Goal: Information Seeking & Learning: Learn about a topic

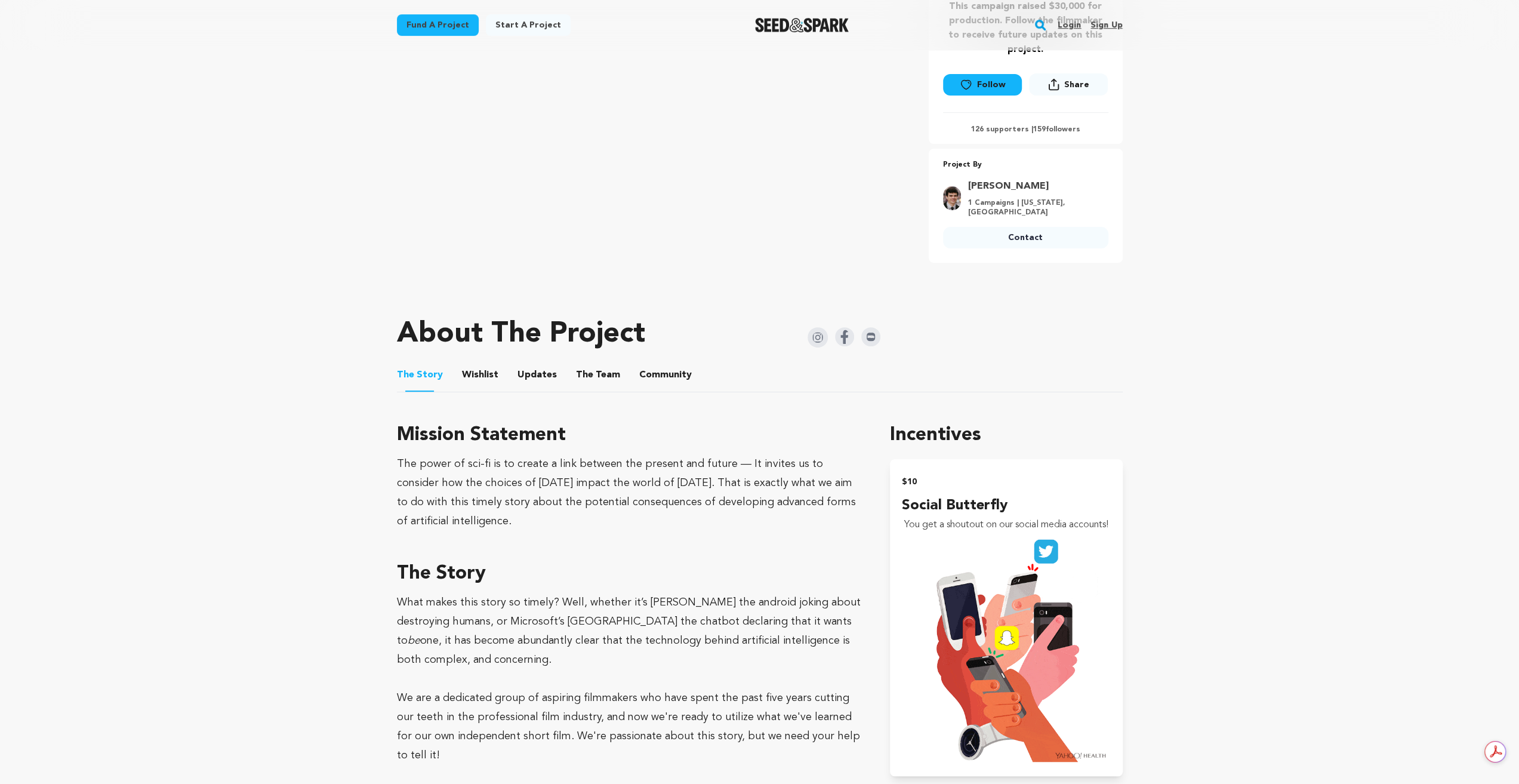
scroll to position [213, 0]
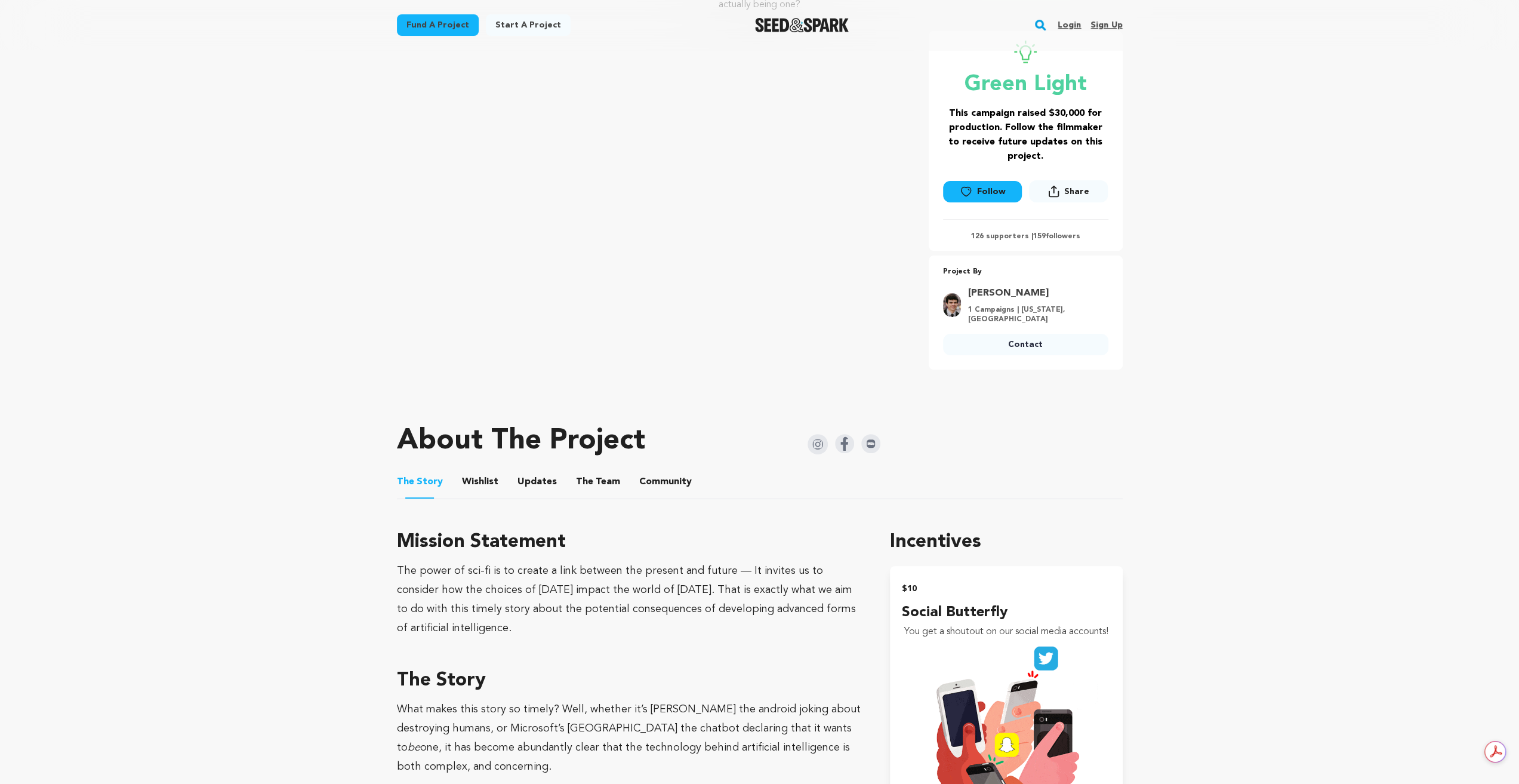
drag, startPoint x: 472, startPoint y: 478, endPoint x: 446, endPoint y: 487, distance: 27.5
click at [472, 478] on button "Wishlist" at bounding box center [480, 483] width 29 height 29
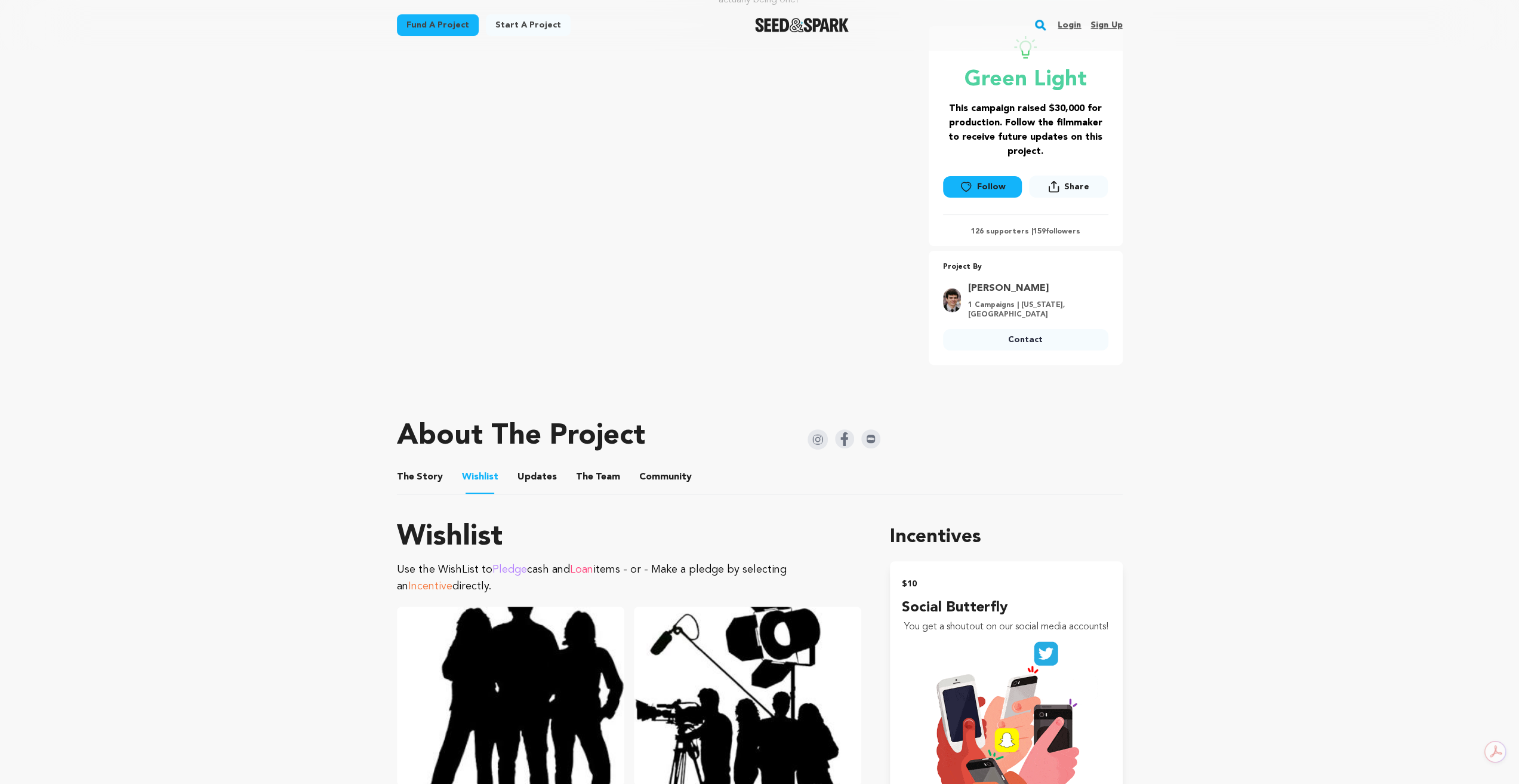
scroll to position [153, 0]
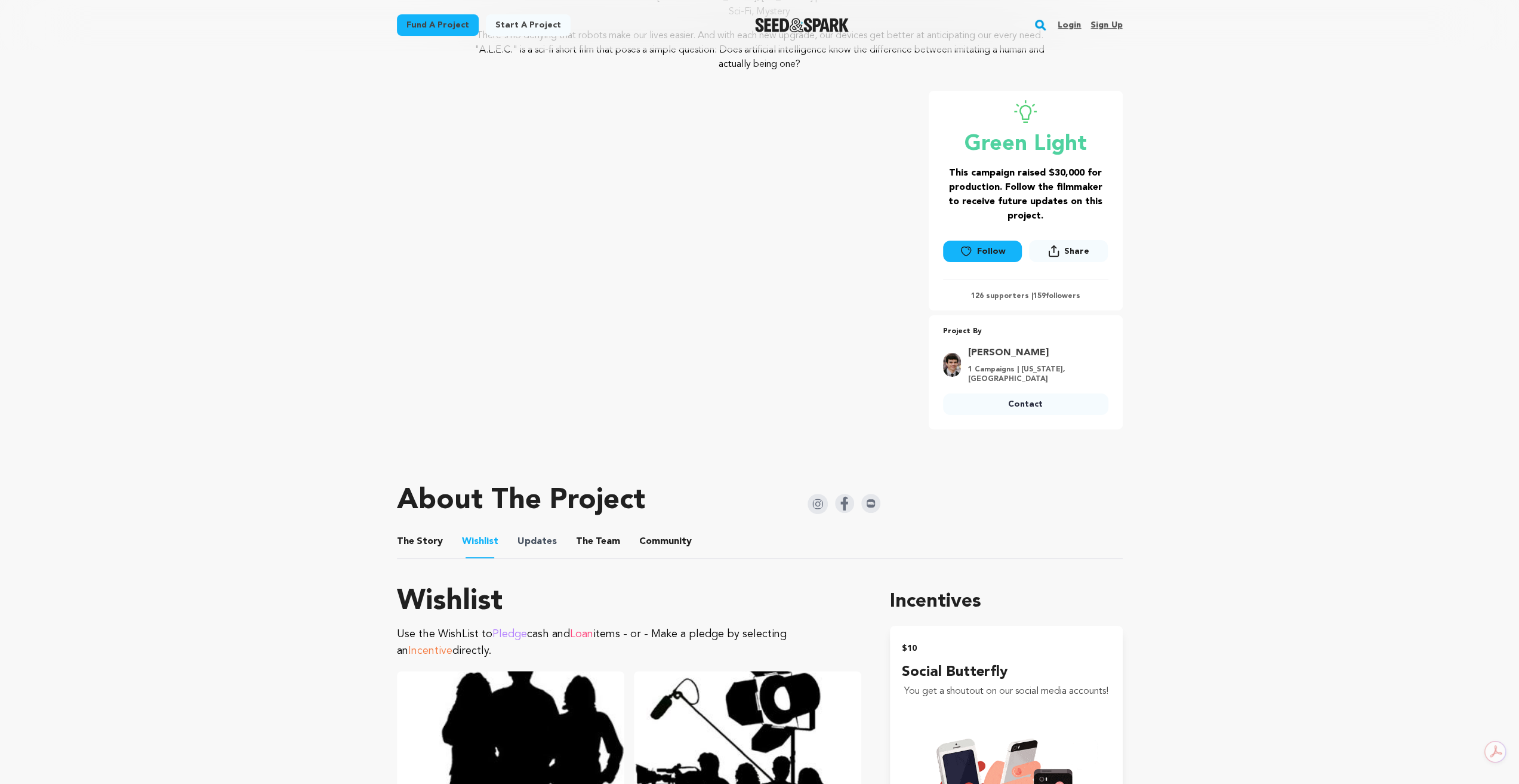
click at [549, 525] on li "Updates Updates" at bounding box center [538, 541] width 40 height 34
click at [506, 529] on ul "The Story The Story Wishlist Wishlist Updates Updates The Team The Team Communi…" at bounding box center [760, 541] width 726 height 34
click at [518, 534] on span "Updates" at bounding box center [538, 541] width 40 height 15
click at [542, 538] on button "Updates" at bounding box center [537, 543] width 29 height 29
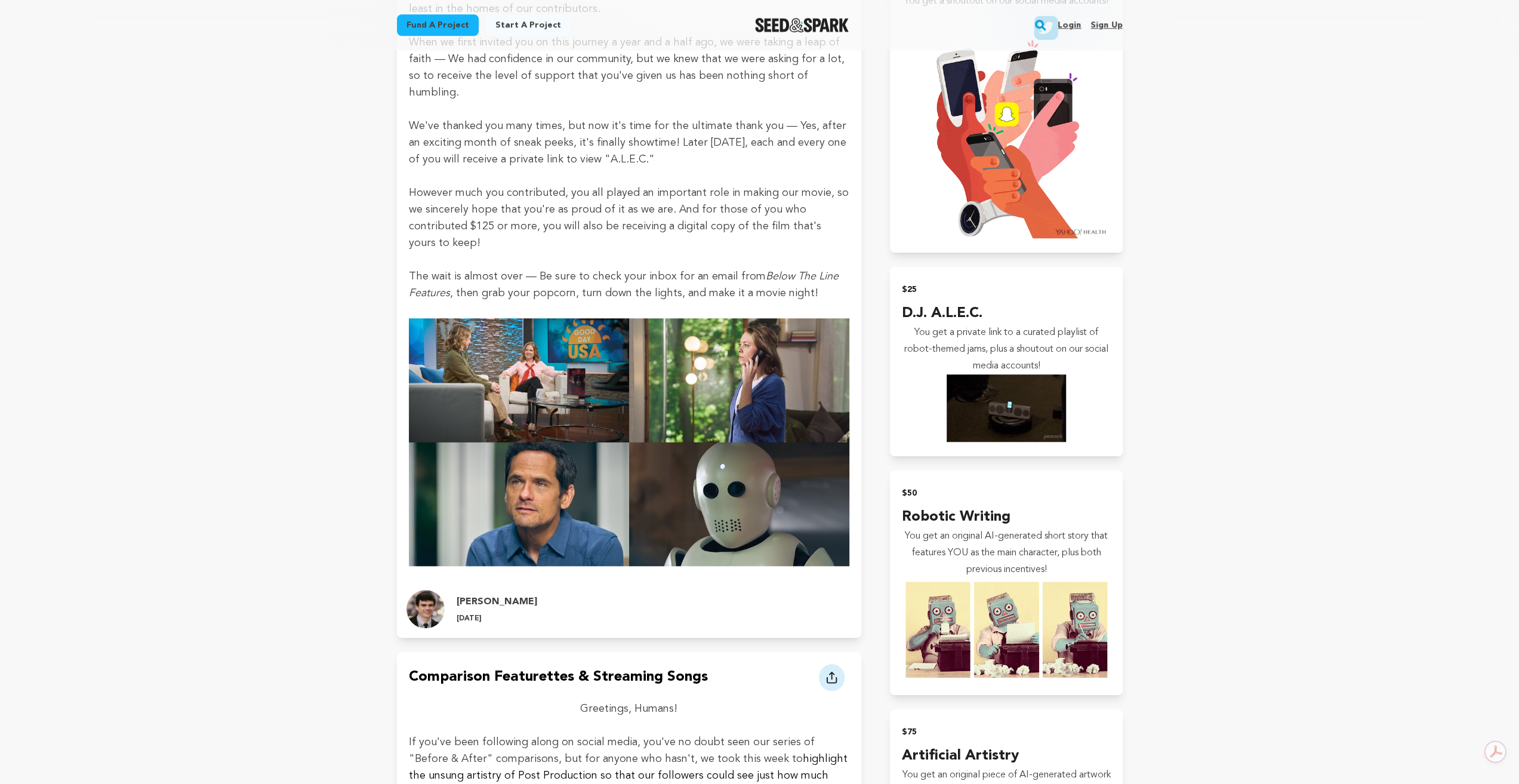
scroll to position [869, 0]
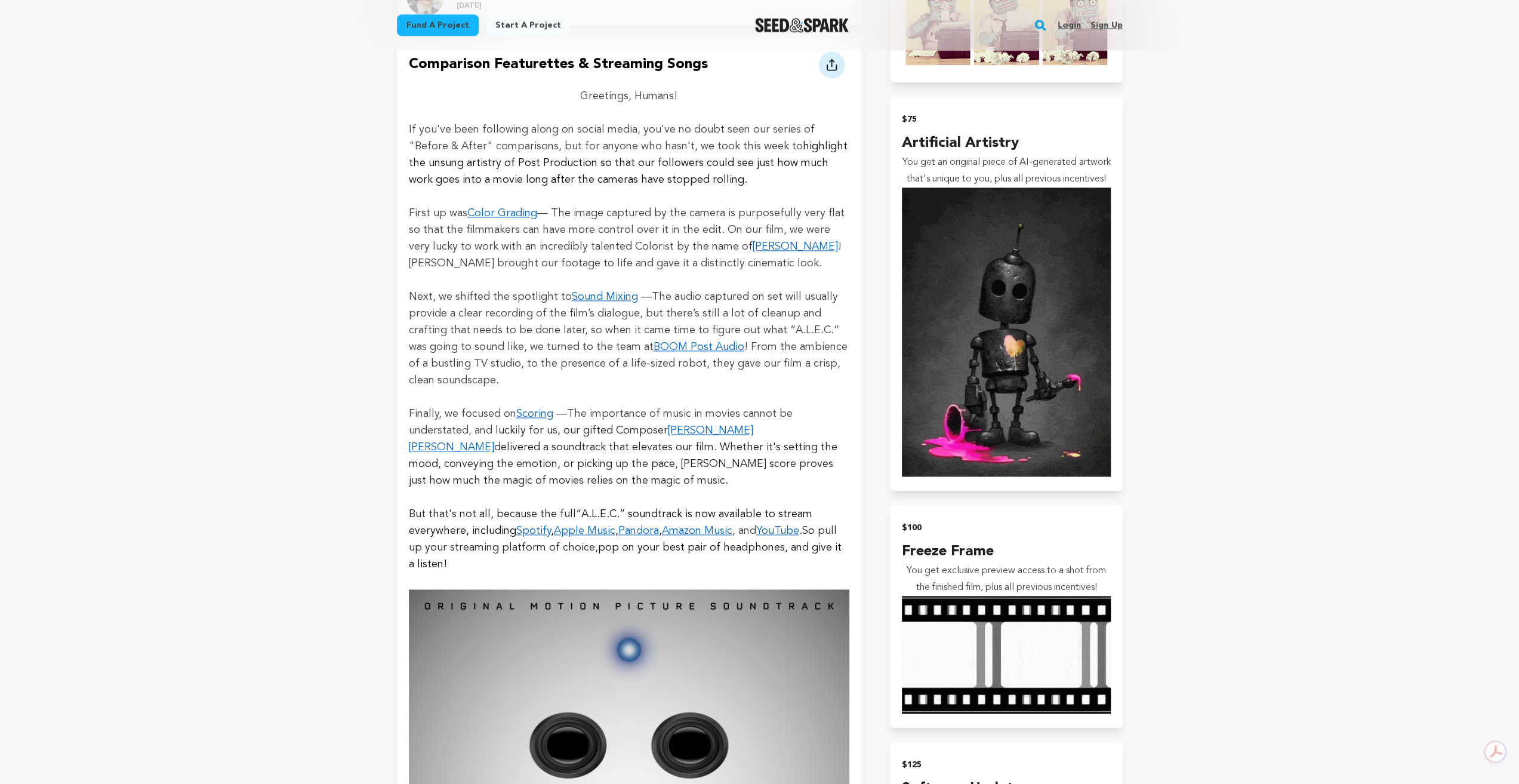
scroll to position [1463, 0]
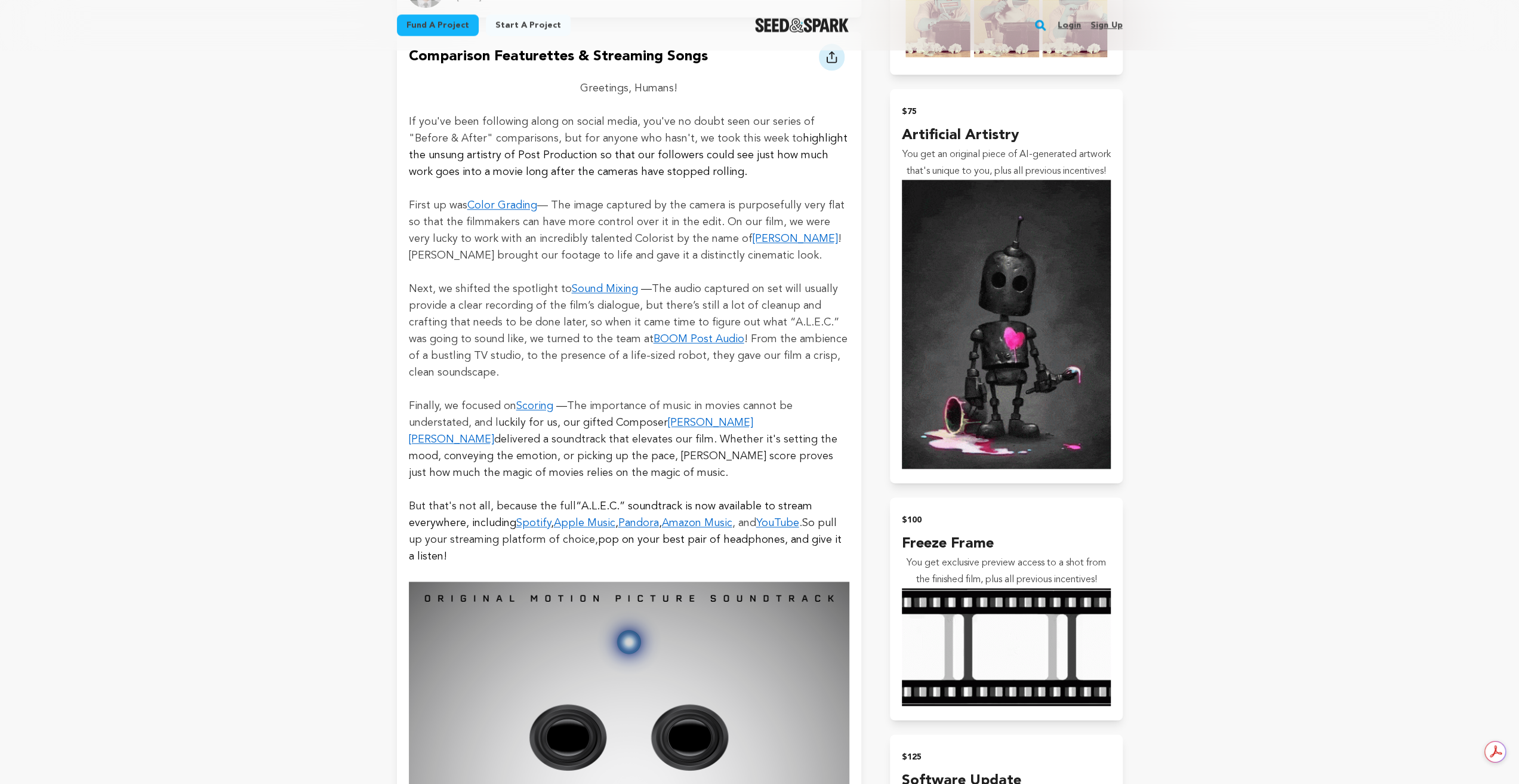
click at [753, 233] on link "[PERSON_NAME]" at bounding box center [795, 239] width 86 height 10
click at [654, 334] on link "BOOM Post Audio" at bounding box center [699, 339] width 91 height 10
click at [718, 417] on link "[PERSON_NAME] [PERSON_NAME]" at bounding box center [581, 431] width 344 height 28
click at [538, 518] on link "Spotify" at bounding box center [533, 523] width 35 height 10
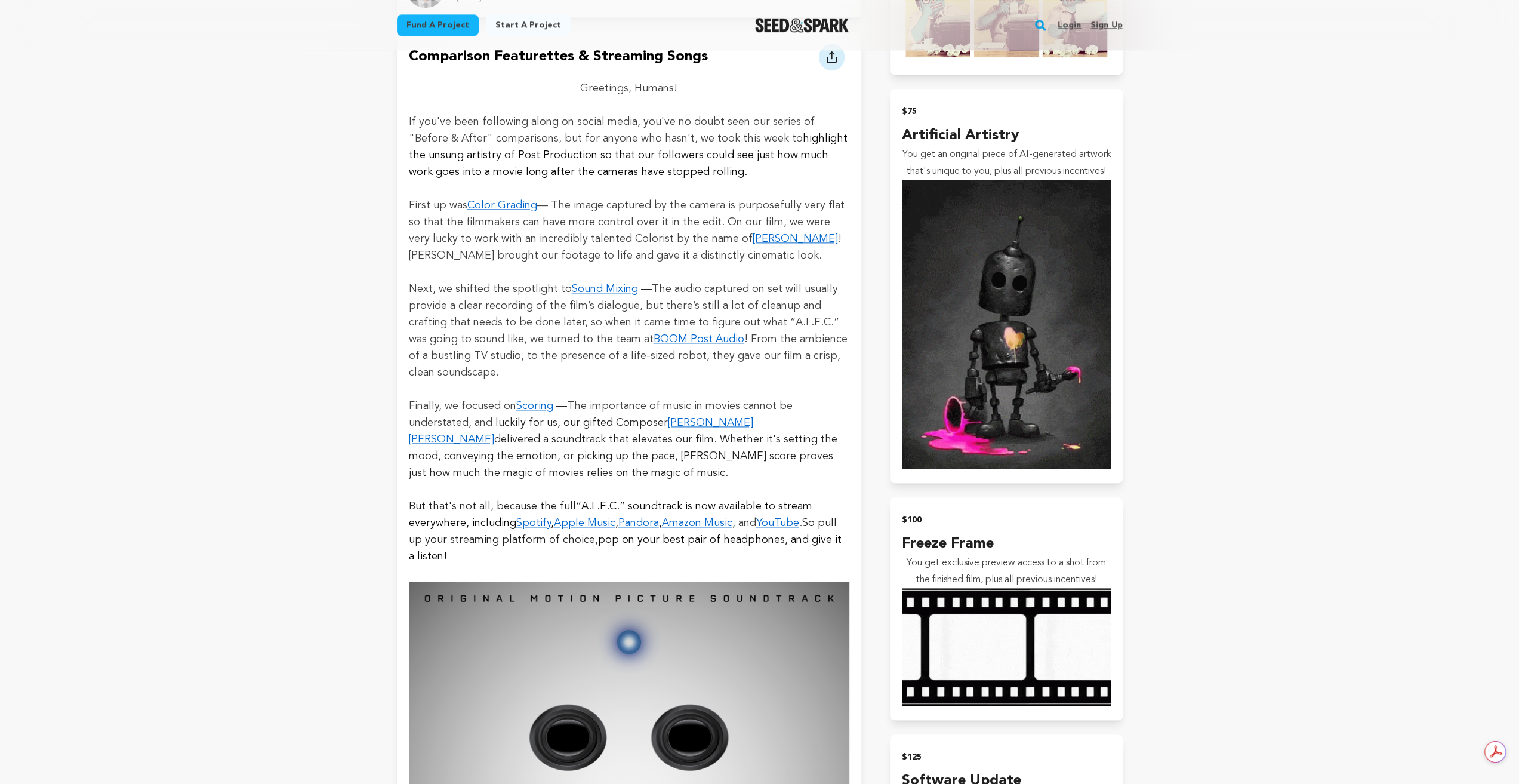
drag, startPoint x: 568, startPoint y: 494, endPoint x: 572, endPoint y: 481, distance: 13.6
click at [570, 498] on p "But that's not all, because the full “A.L.E.C.” soundtrack is now available to …" at bounding box center [629, 531] width 441 height 67
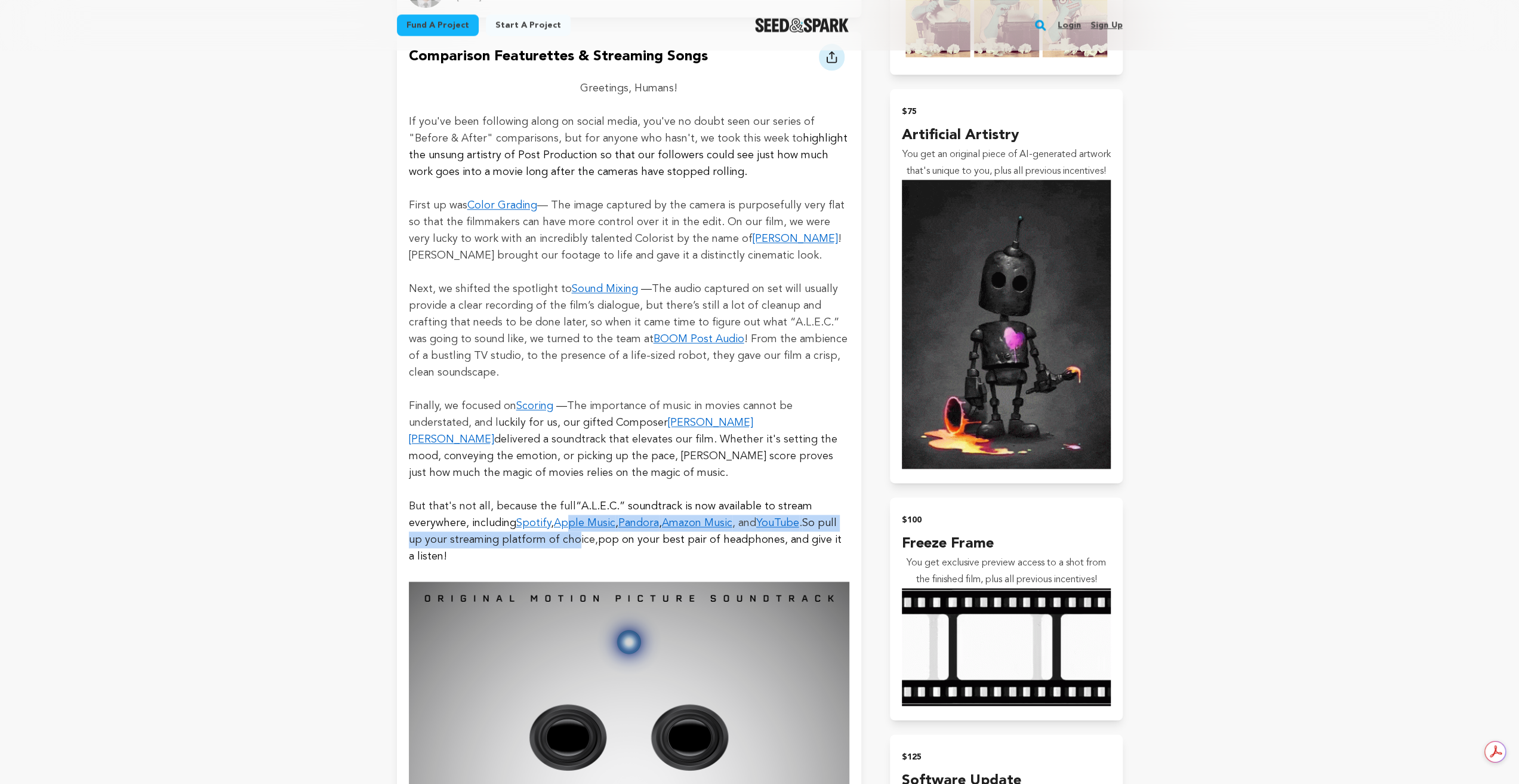
click at [573, 518] on link "Apple Music" at bounding box center [584, 523] width 61 height 10
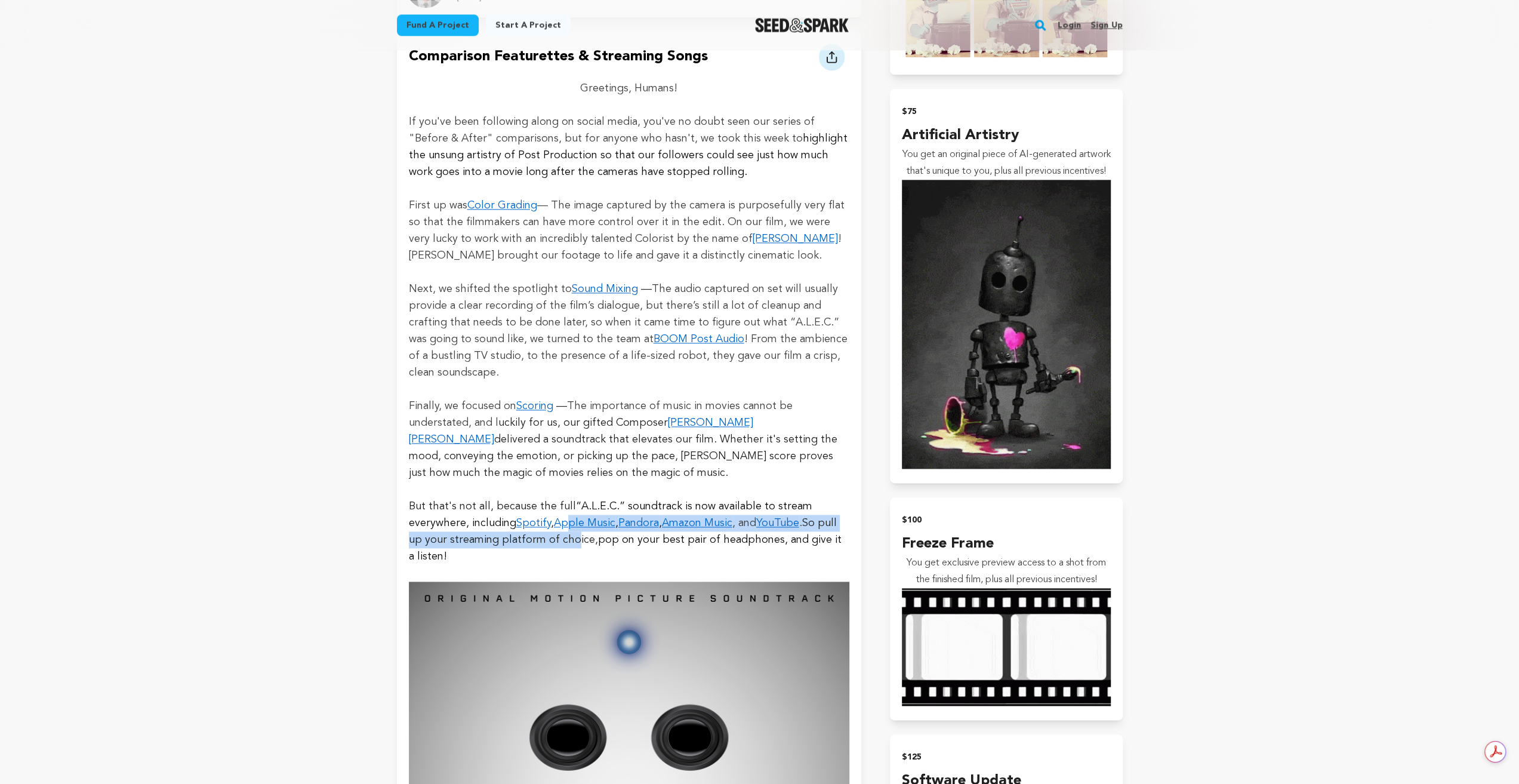
click at [649, 498] on p "But that's not all, because the full “A.L.E.C.” soundtrack is now available to …" at bounding box center [629, 531] width 441 height 67
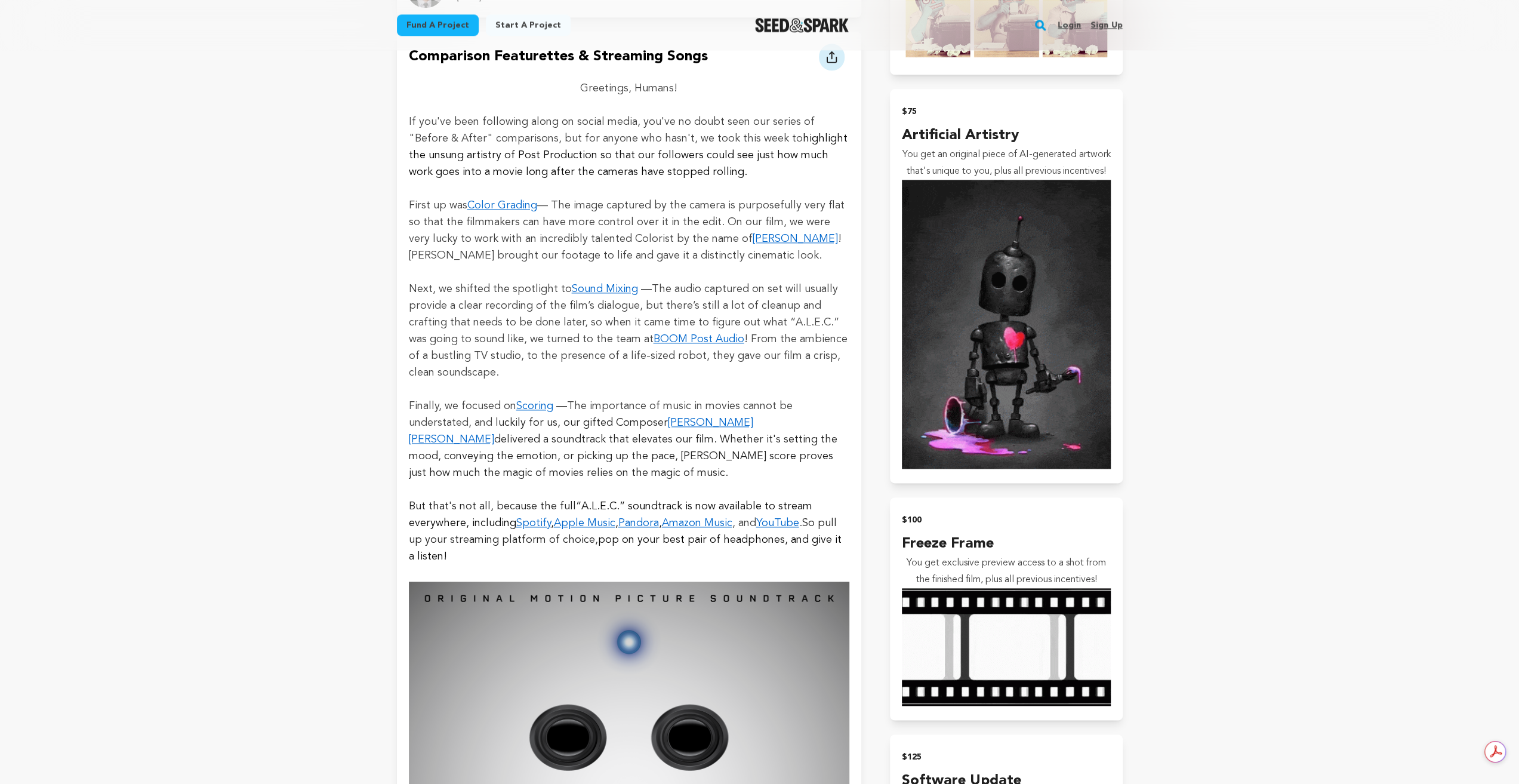
click at [647, 518] on link "Pandora" at bounding box center [638, 523] width 41 height 10
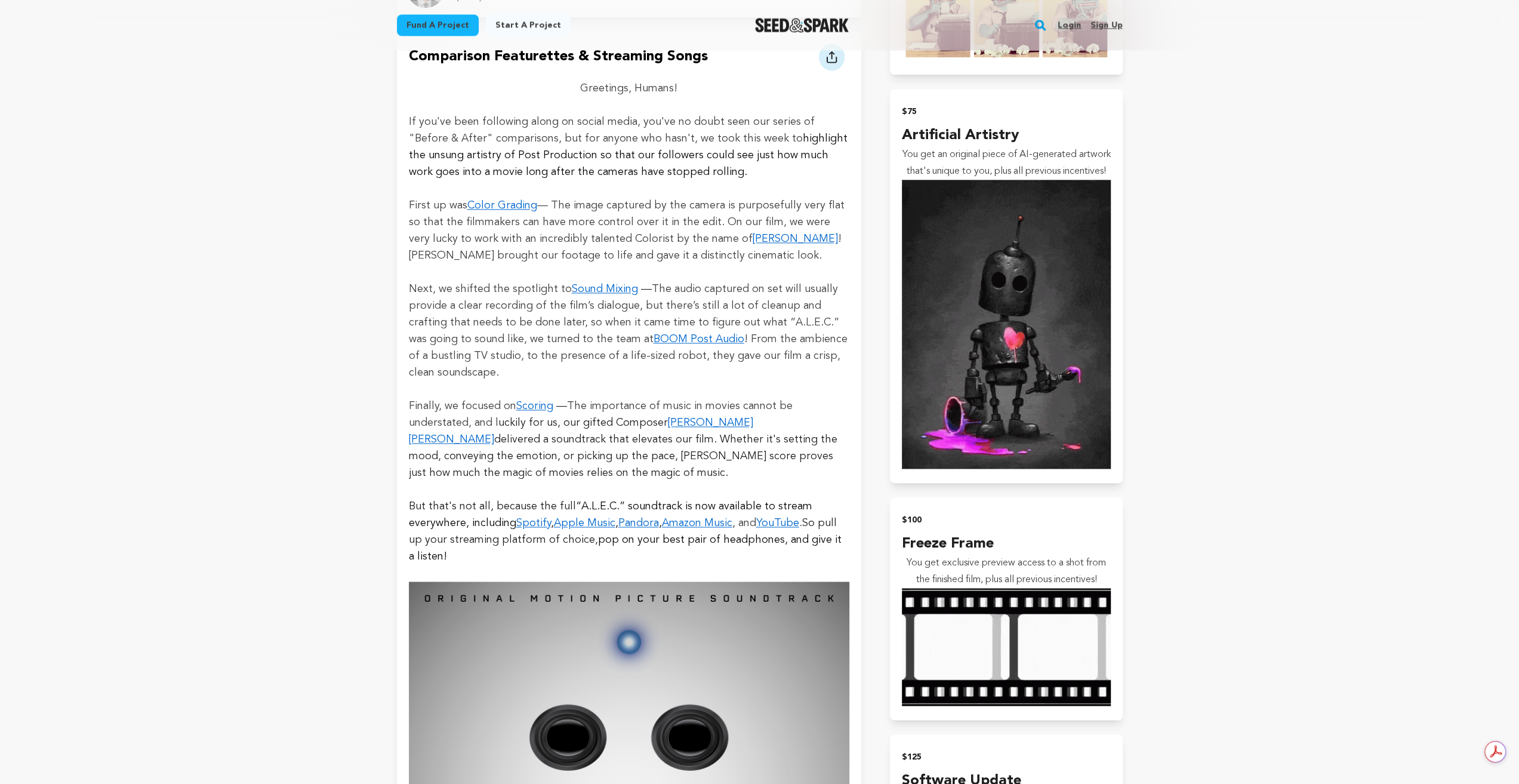
click at [698, 518] on link "Amazon Music" at bounding box center [697, 523] width 70 height 10
click at [782, 518] on link "YouTube" at bounding box center [778, 523] width 43 height 10
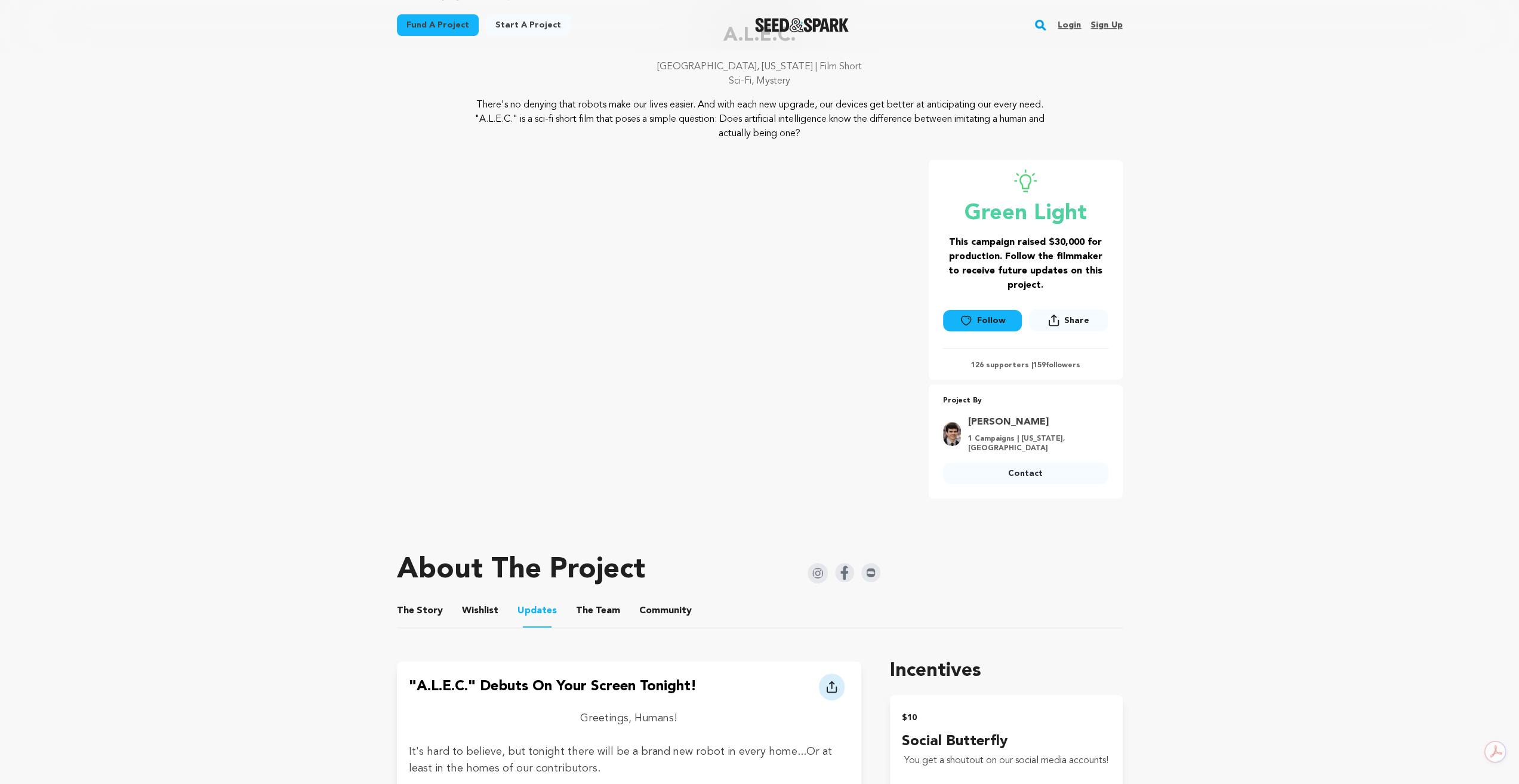
scroll to position [0, 0]
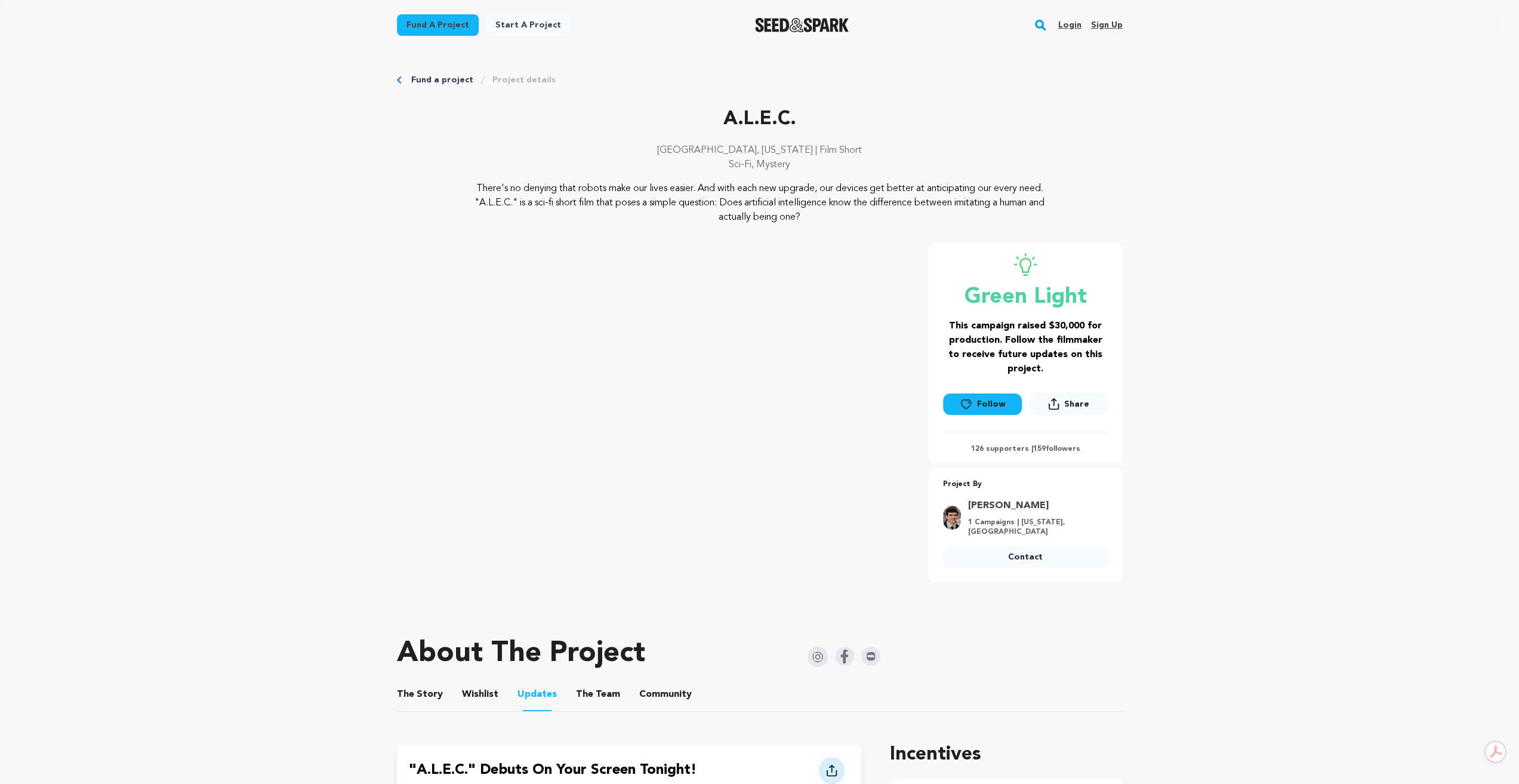
click at [585, 691] on button "The Team" at bounding box center [597, 696] width 29 height 29
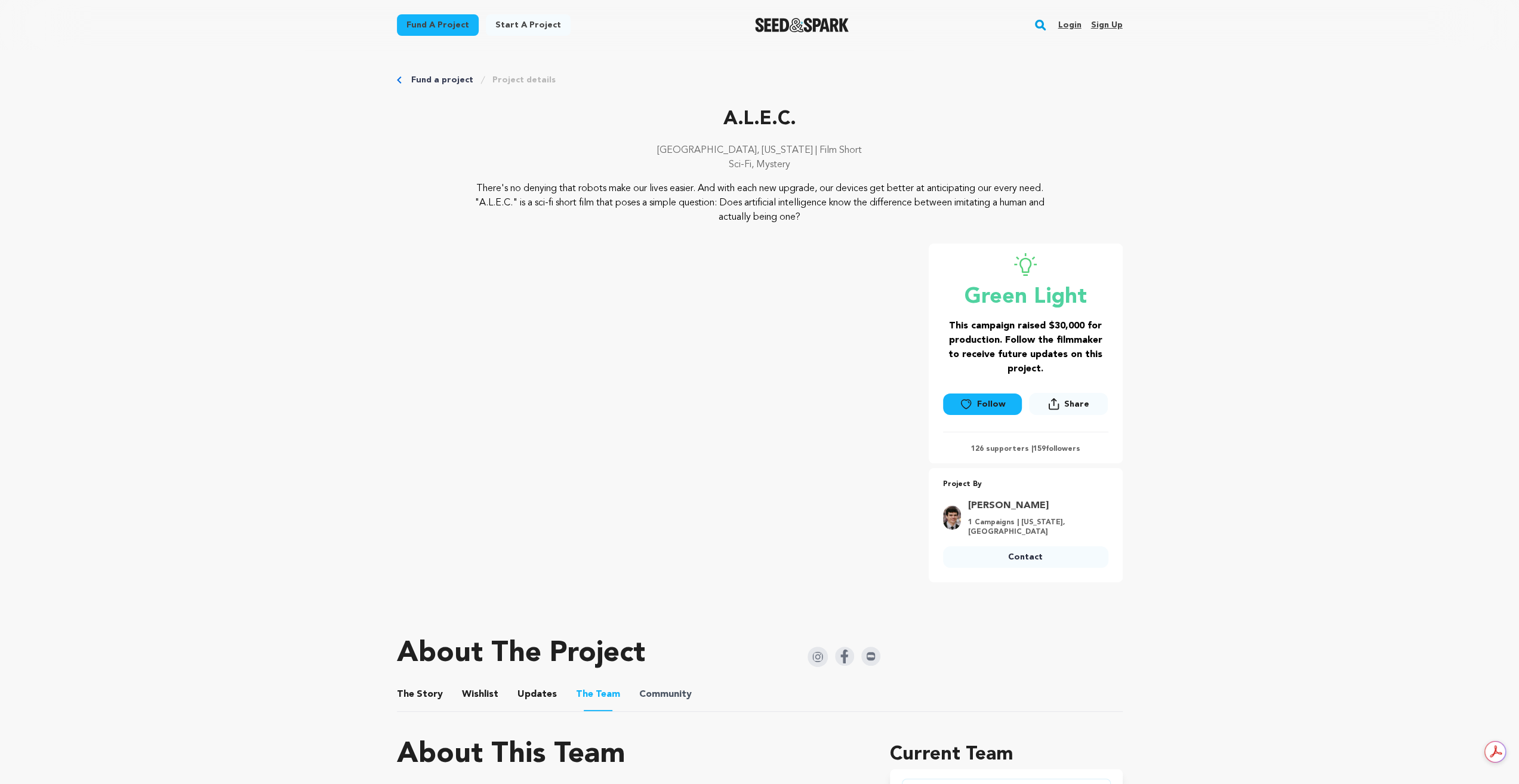
click at [676, 687] on span "Community" at bounding box center [665, 694] width 53 height 15
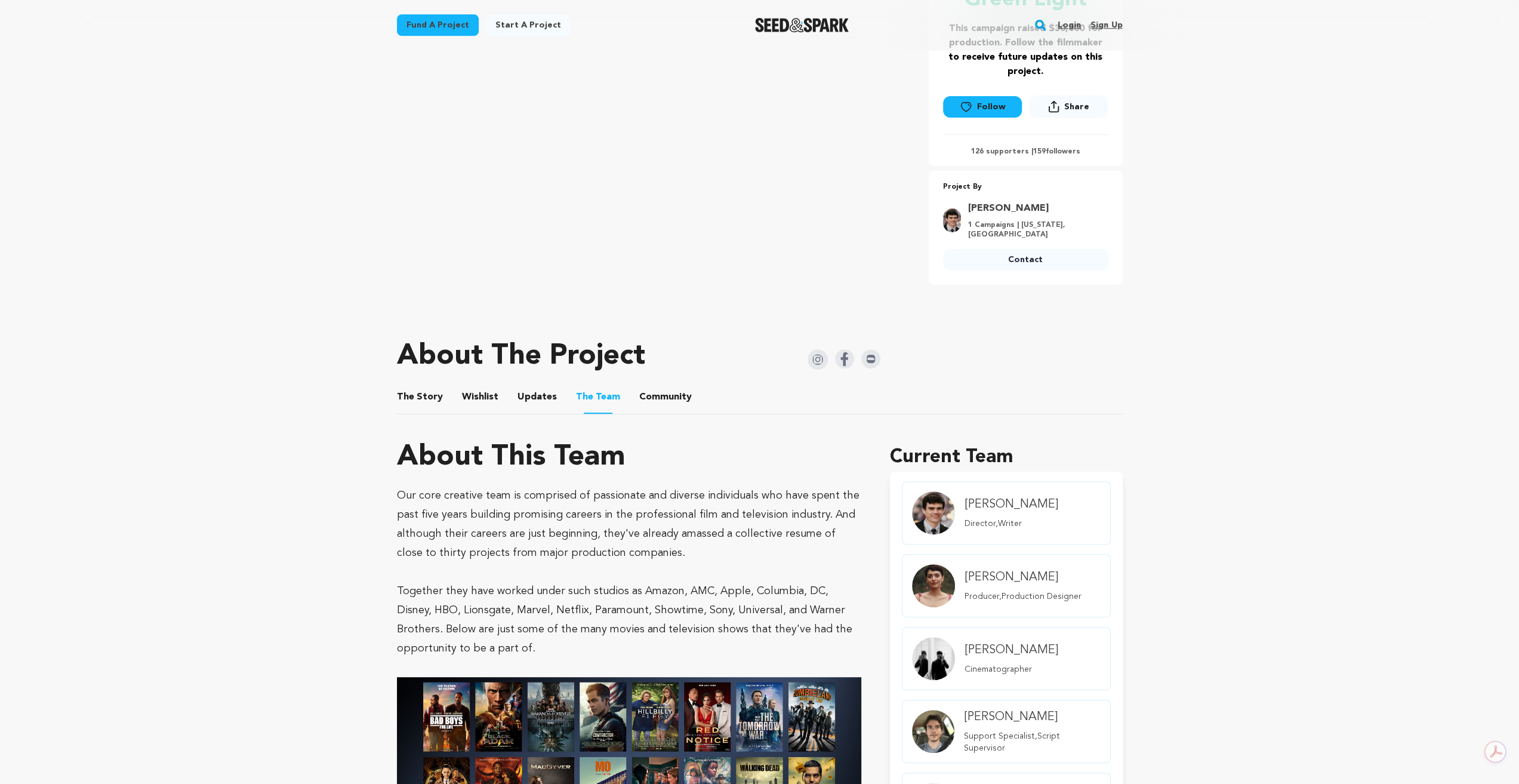
scroll to position [298, 0]
click at [658, 394] on button "Community" at bounding box center [665, 398] width 29 height 29
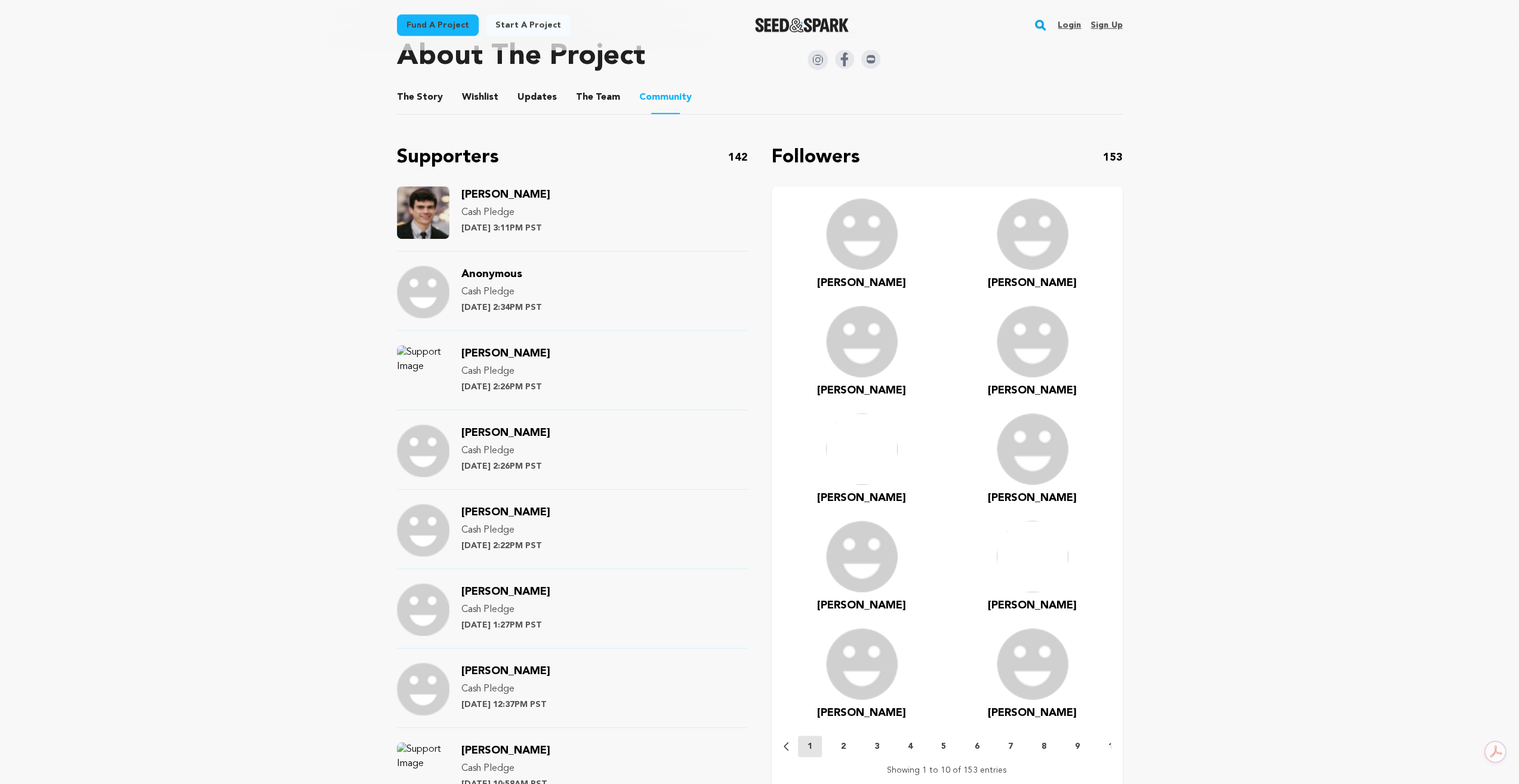
scroll to position [298, 0]
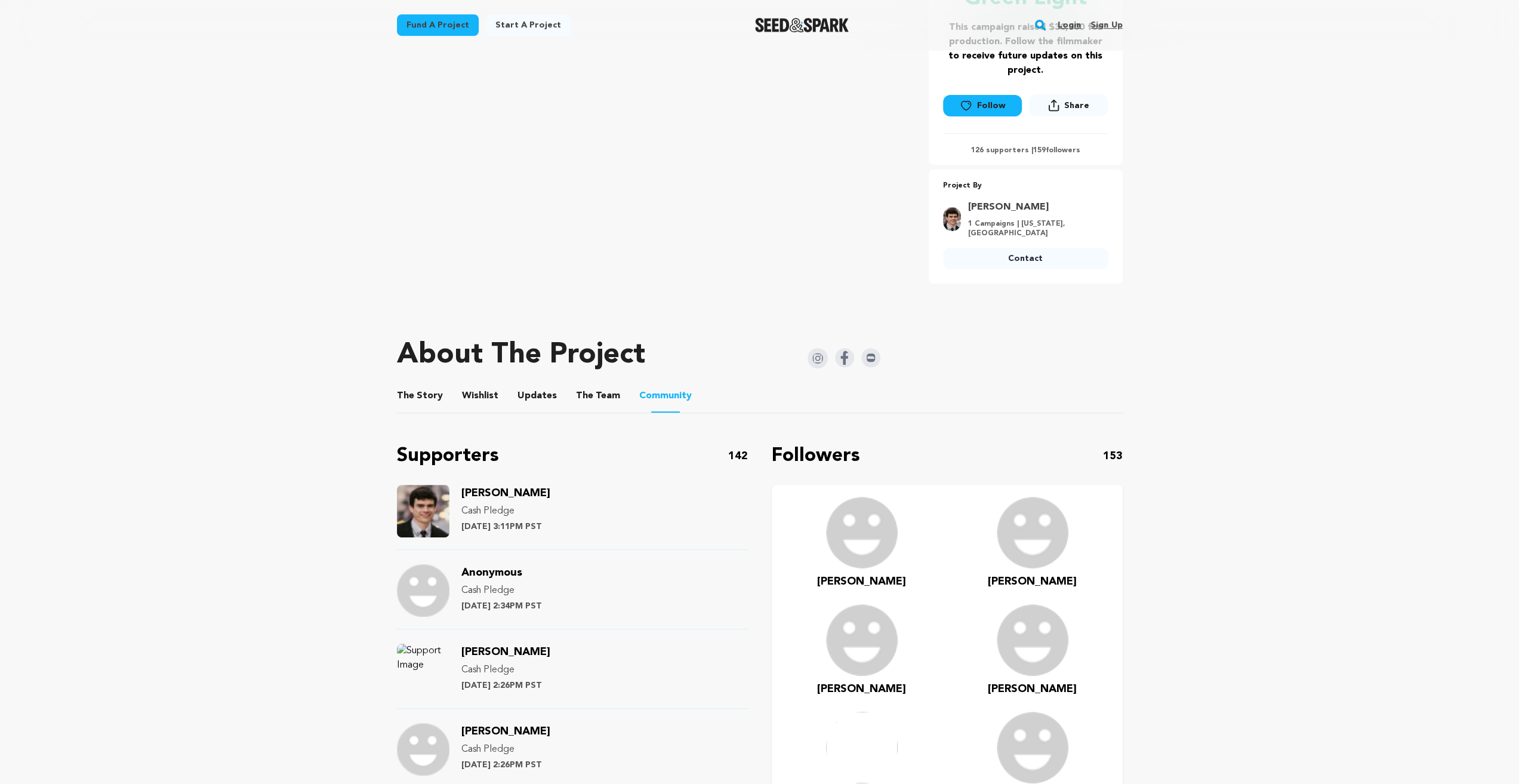
click at [824, 348] on img at bounding box center [817, 358] width 20 height 20
click at [841, 348] on img at bounding box center [845, 358] width 19 height 19
click at [867, 354] on img at bounding box center [871, 358] width 19 height 19
